Goal: Transaction & Acquisition: Purchase product/service

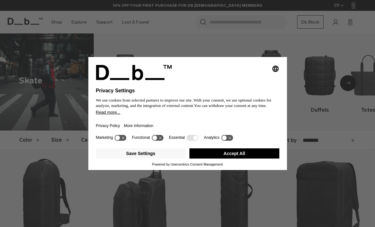
click at [195, 156] on button "Accept All" at bounding box center [235, 153] width 90 height 10
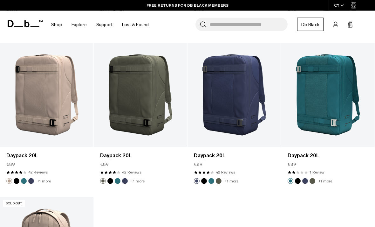
scroll to position [263, 0]
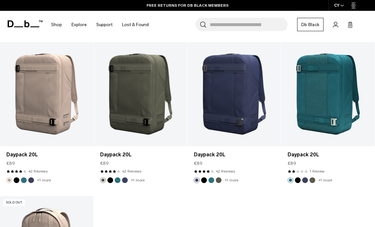
click at [107, 207] on div "Add to Cart Skate Duffel 65L €269 4.9 star rating 30 Reviews Bundle Add to Cart…" at bounding box center [187, 118] width 375 height 461
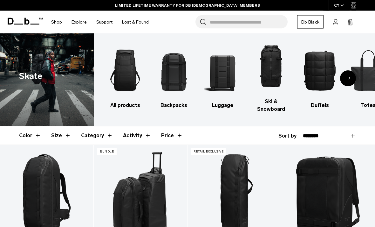
scroll to position [0, 0]
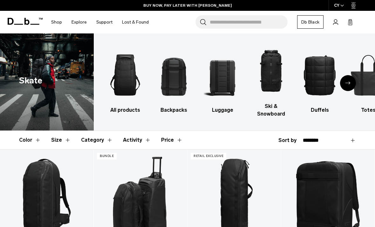
click at [169, 86] on img "2 / 10" at bounding box center [174, 75] width 38 height 56
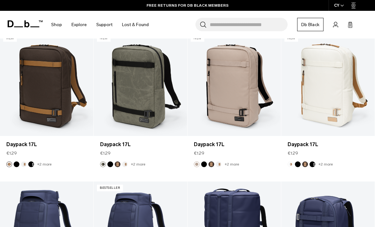
scroll to position [1193, 0]
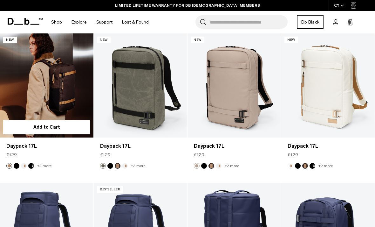
click at [23, 103] on link "Daypack 17L" at bounding box center [47, 85] width 94 height 104
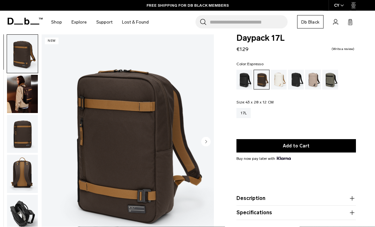
scroll to position [4, 0]
